Goal: Task Accomplishment & Management: Manage account settings

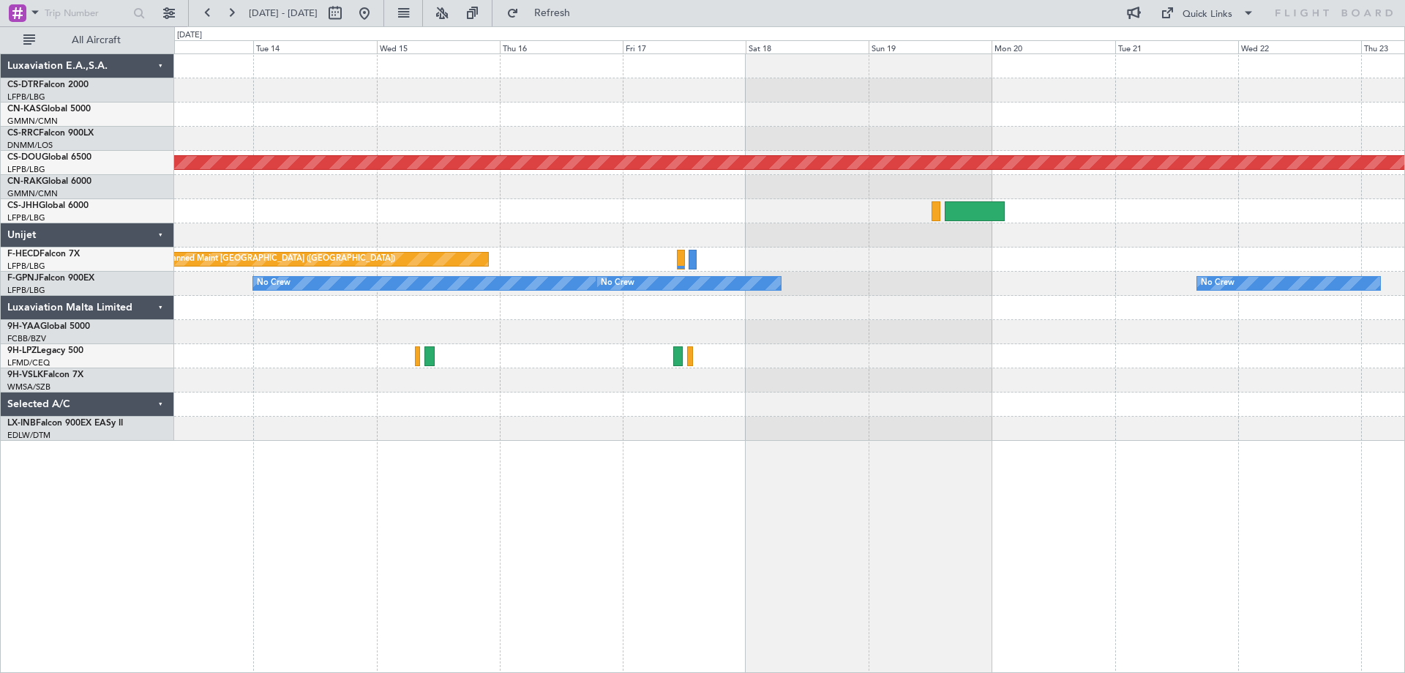
click at [1052, 307] on div "Planned Maint London ([GEOGRAPHIC_DATA]) Planned Maint [GEOGRAPHIC_DATA] ([GEOG…" at bounding box center [789, 247] width 1230 height 386
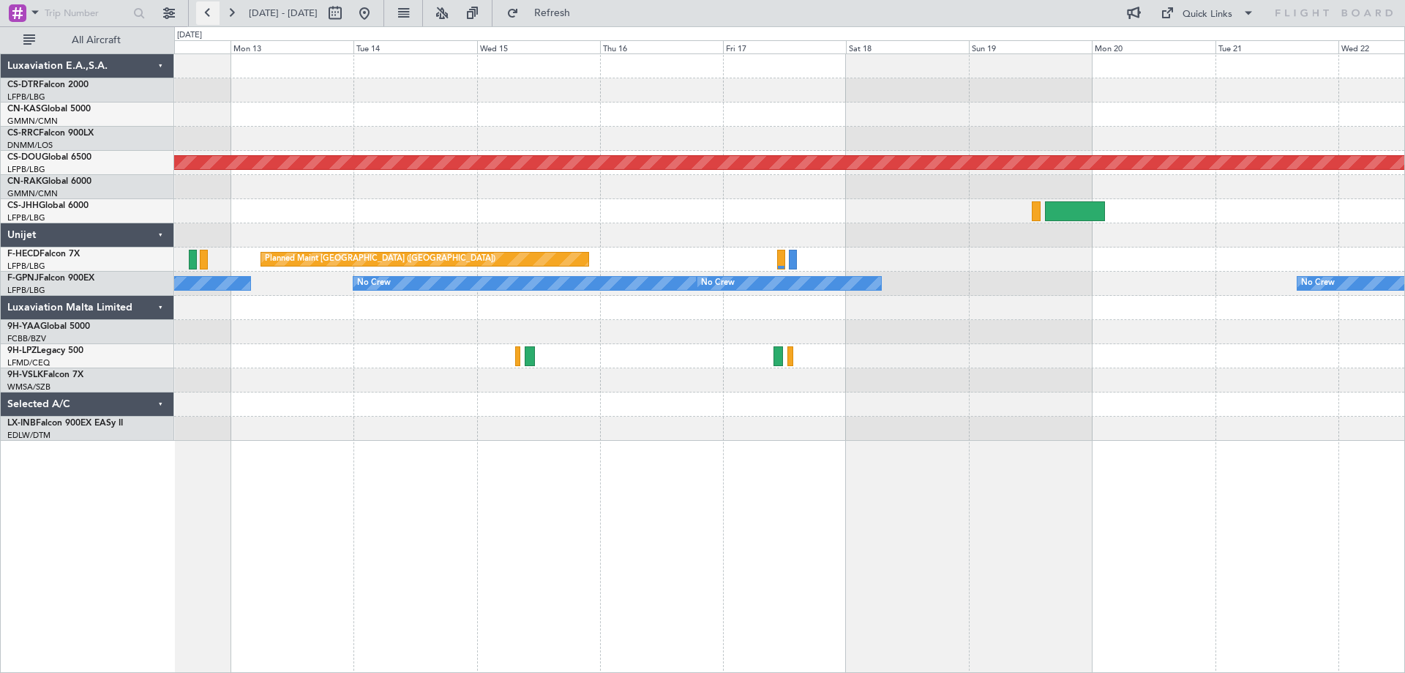
click at [207, 15] on button at bounding box center [207, 12] width 23 height 23
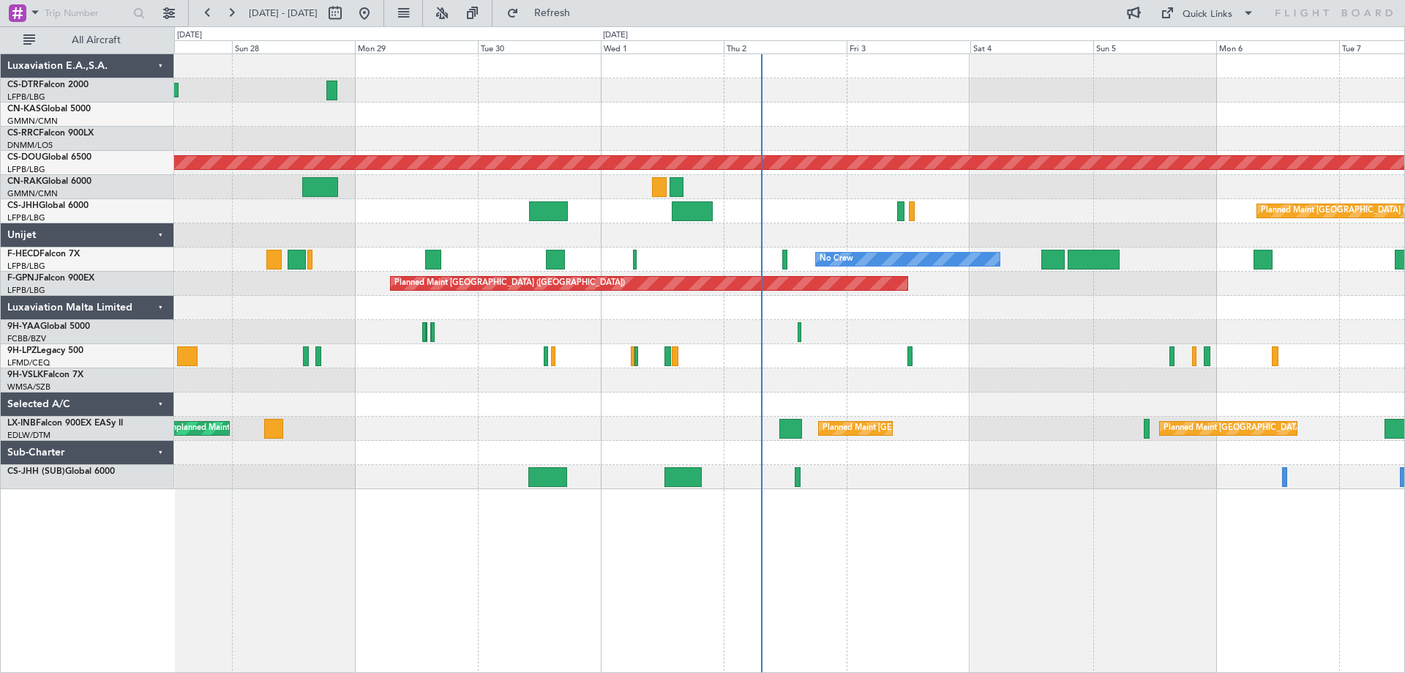
click at [1033, 406] on div "Planned Maint Nice ([GEOGRAPHIC_DATA]) Planned Maint [GEOGRAPHIC_DATA] ([GEOGRA…" at bounding box center [789, 271] width 1230 height 435
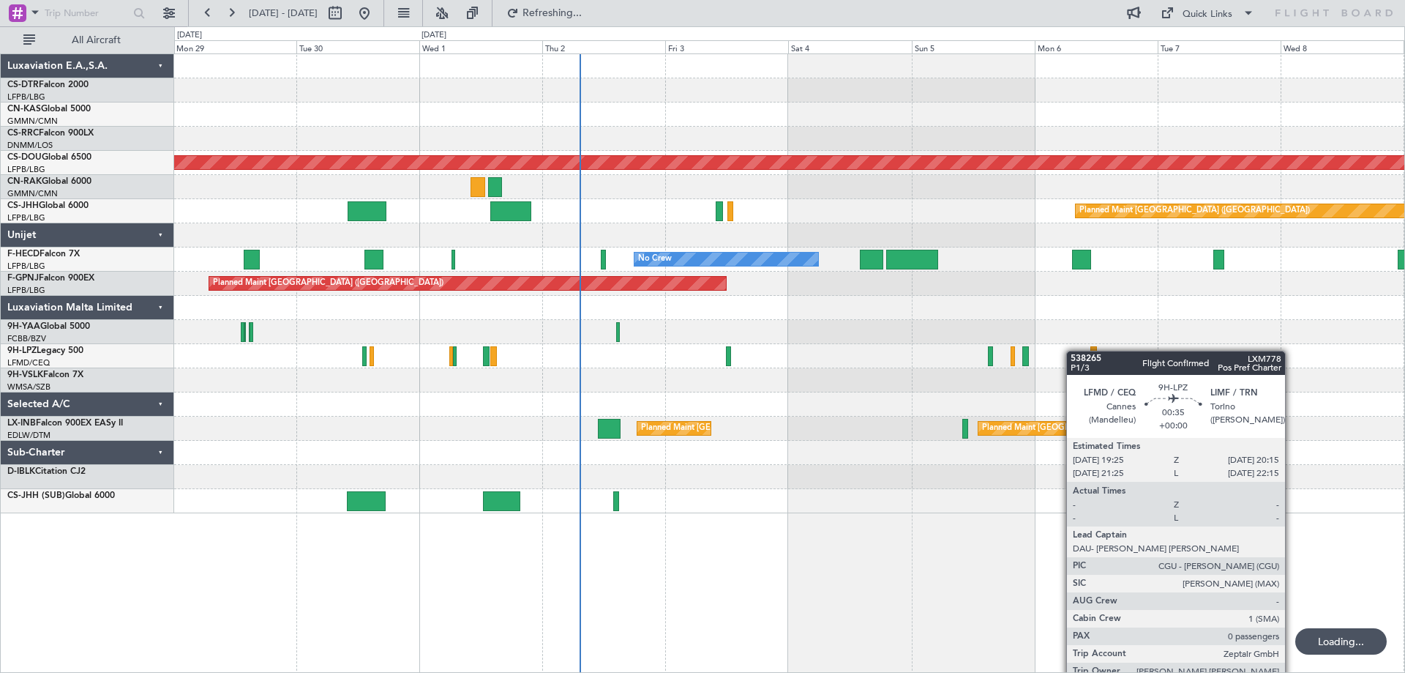
click at [885, 348] on div at bounding box center [789, 356] width 1230 height 24
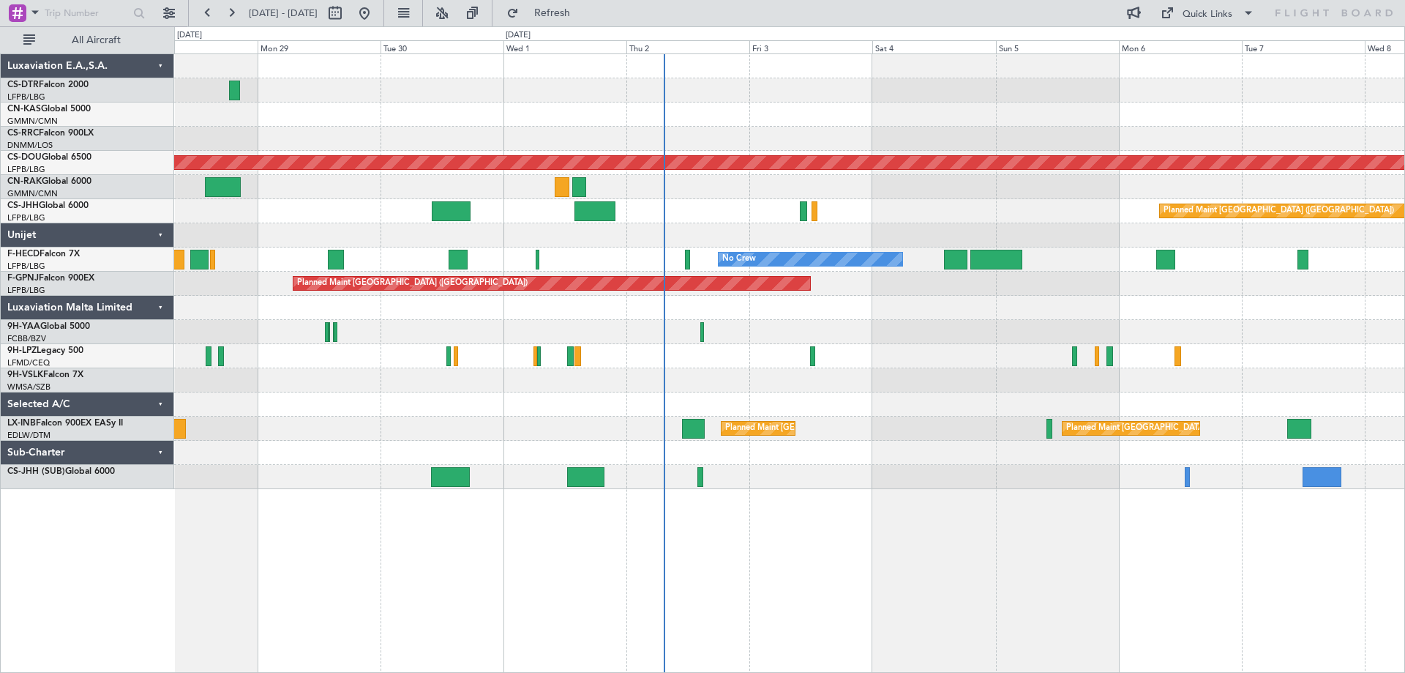
click at [995, 340] on div "Planned Maint Nice ([GEOGRAPHIC_DATA]) Planned Maint [GEOGRAPHIC_DATA] ([GEOGRA…" at bounding box center [789, 271] width 1230 height 435
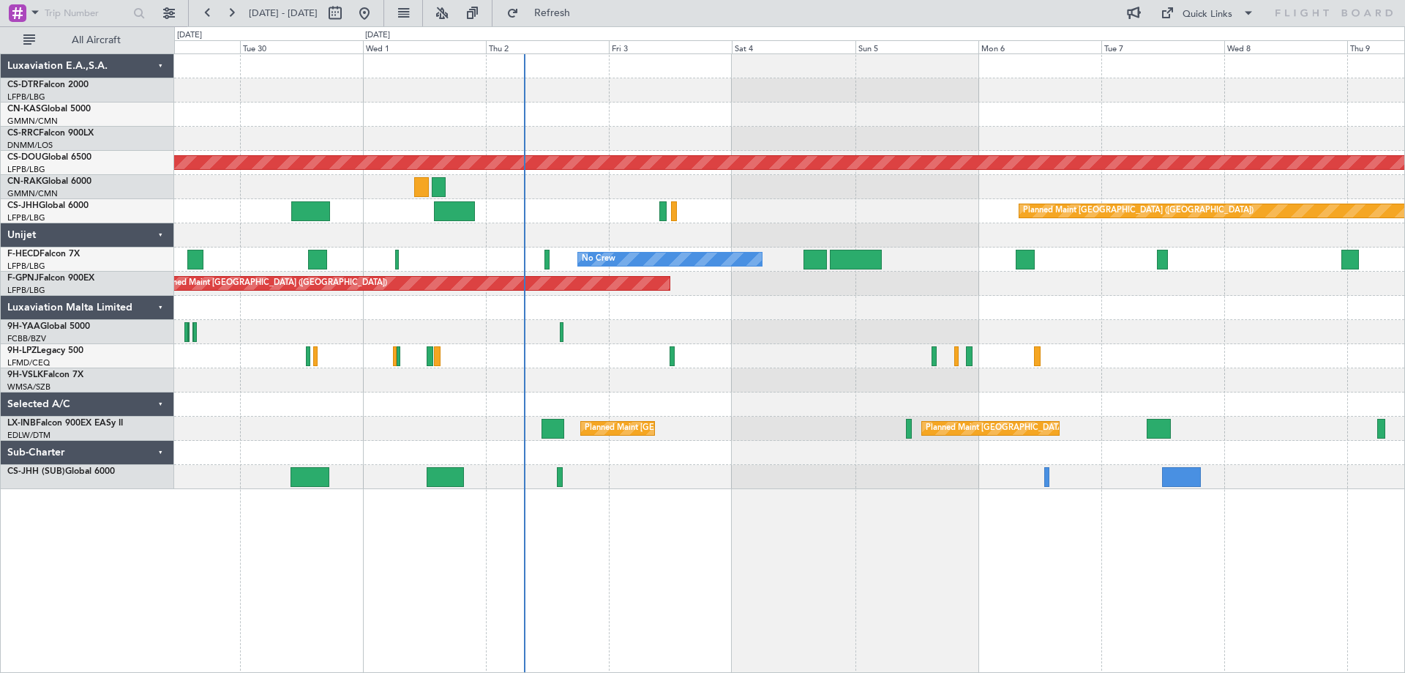
click at [815, 286] on div "Planned Maint [GEOGRAPHIC_DATA] ([GEOGRAPHIC_DATA]) No Crew" at bounding box center [789, 284] width 1230 height 24
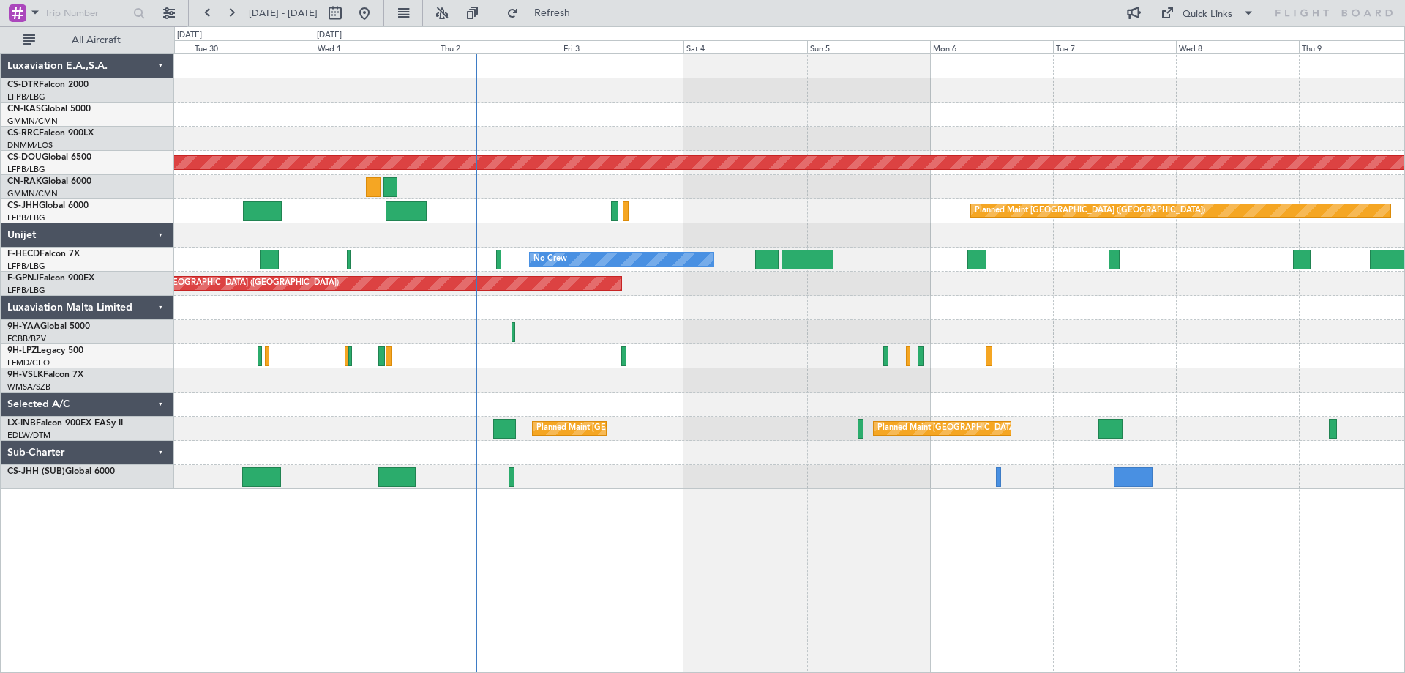
click at [862, 276] on div "Planned Maint [GEOGRAPHIC_DATA] ([GEOGRAPHIC_DATA]) No Crew" at bounding box center [789, 284] width 1230 height 24
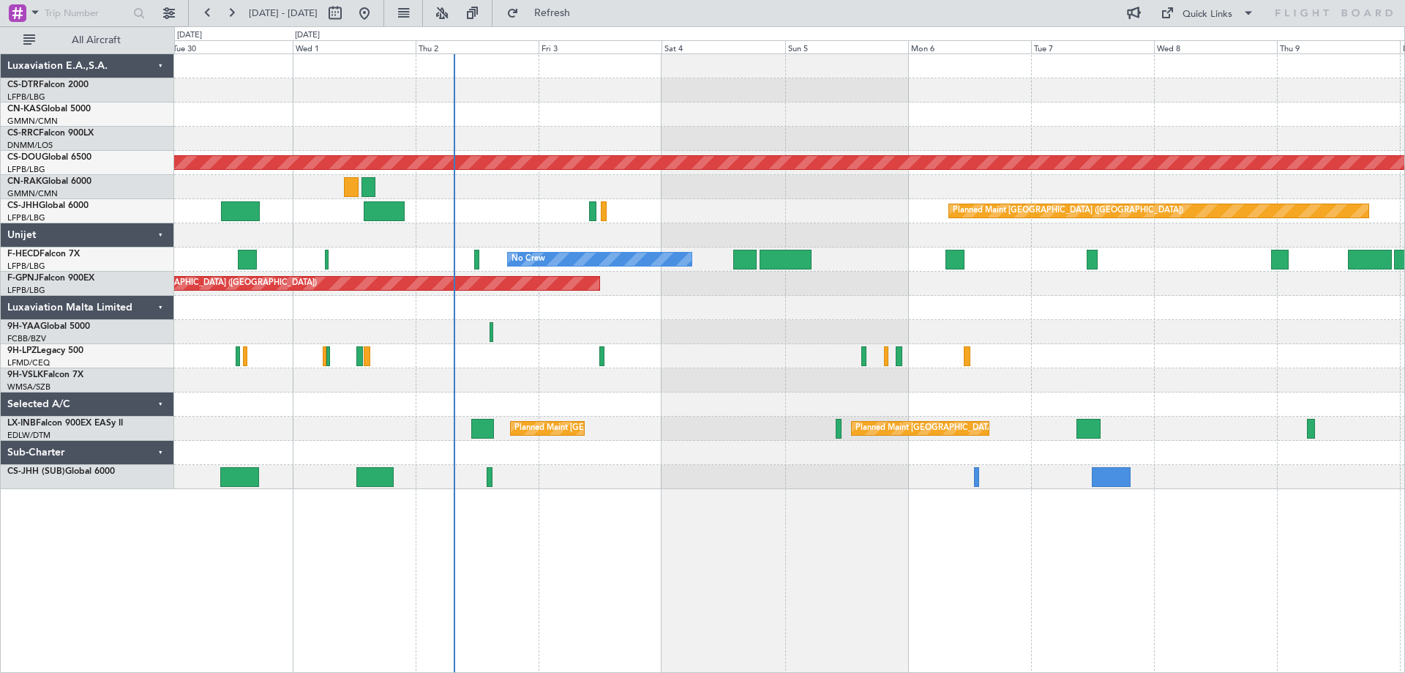
click at [919, 308] on div "Planned Maint Nice ([GEOGRAPHIC_DATA]) Planned Maint [GEOGRAPHIC_DATA] ([GEOGRA…" at bounding box center [789, 271] width 1230 height 435
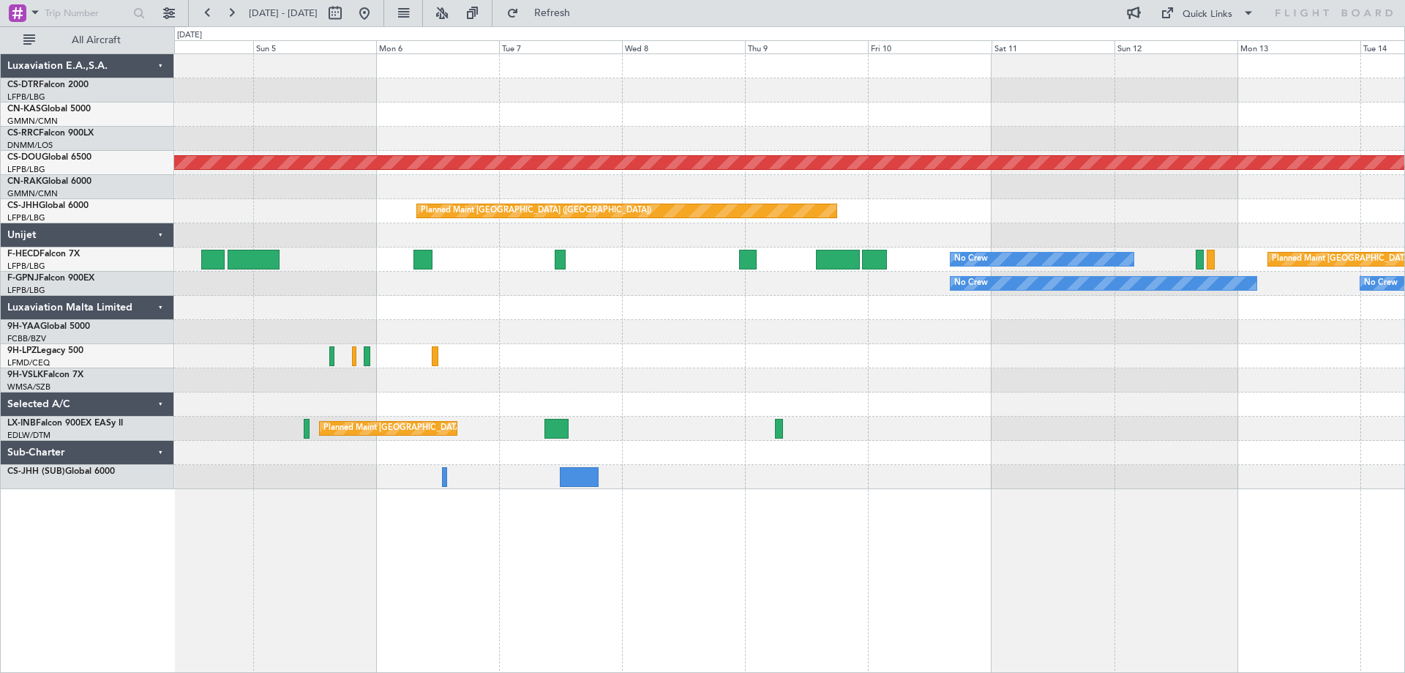
click at [419, 300] on div "Planned Maint London ([GEOGRAPHIC_DATA]) Planned Maint [GEOGRAPHIC_DATA] ([GEOG…" at bounding box center [789, 271] width 1230 height 435
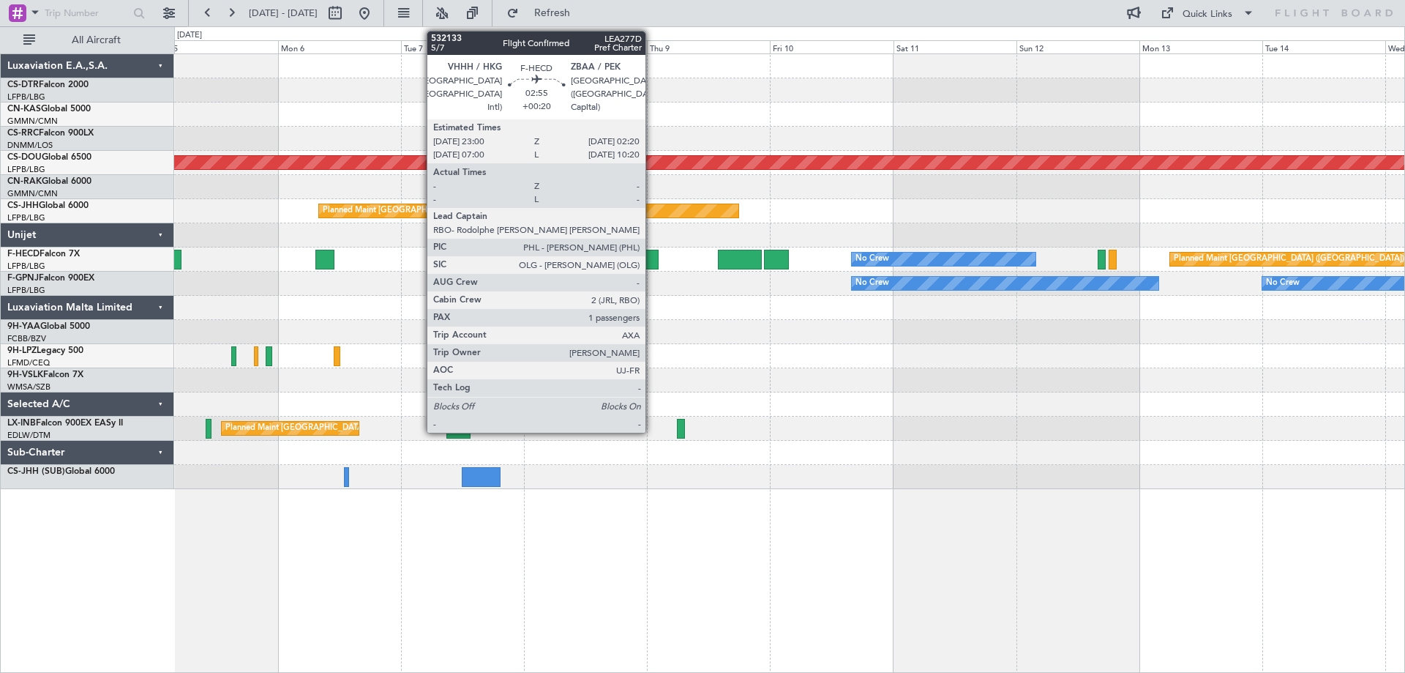
click at [652, 261] on div at bounding box center [650, 260] width 18 height 20
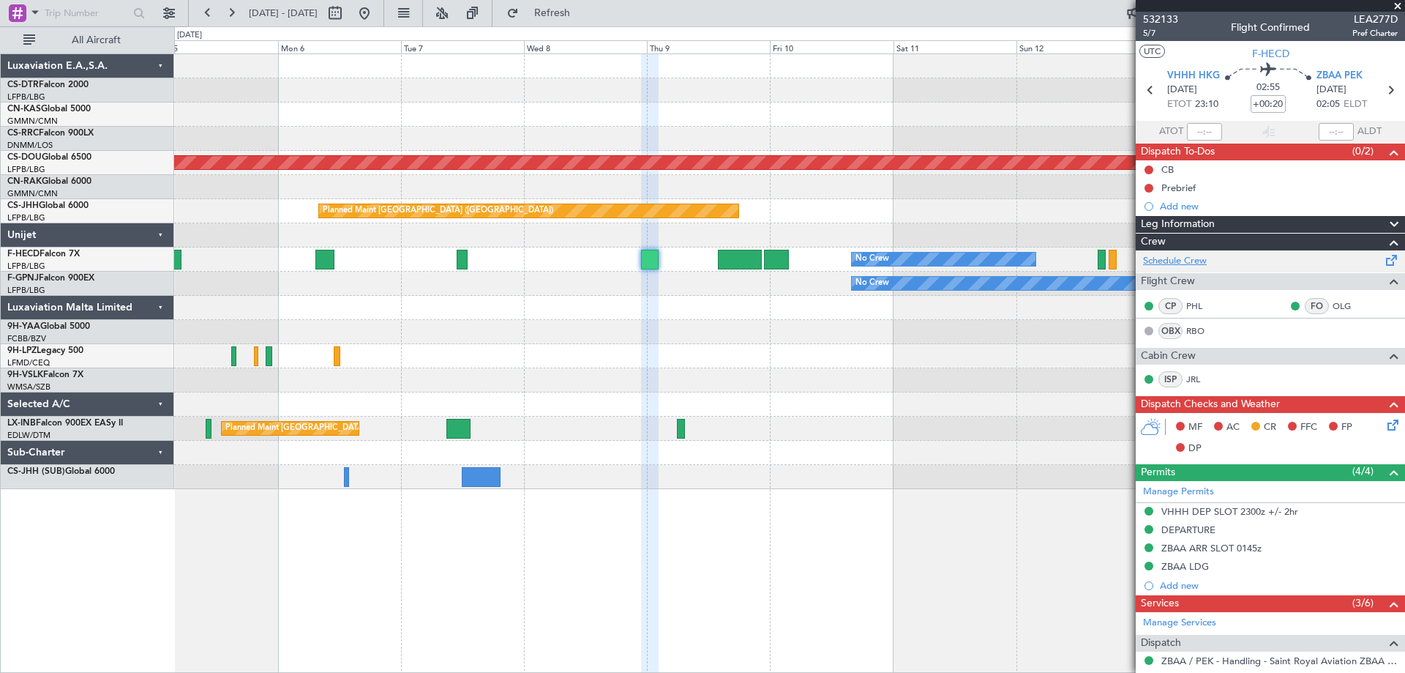
click at [1170, 261] on link "Schedule Crew" at bounding box center [1175, 261] width 64 height 15
